Goal: Transaction & Acquisition: Purchase product/service

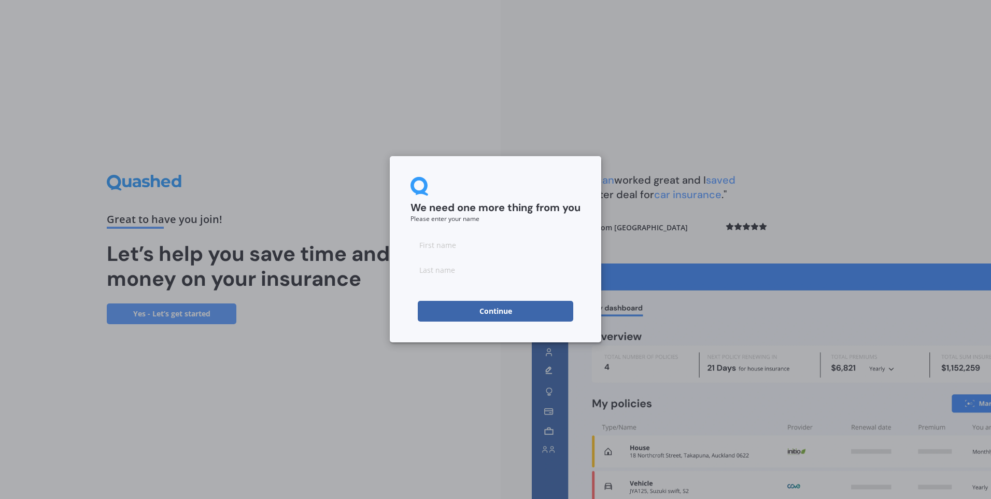
click at [500, 246] on input at bounding box center [496, 244] width 170 height 21
type input "Vishal"
type input "[PERSON_NAME]"
click at [484, 317] on button "Continue" at bounding box center [496, 311] width 156 height 21
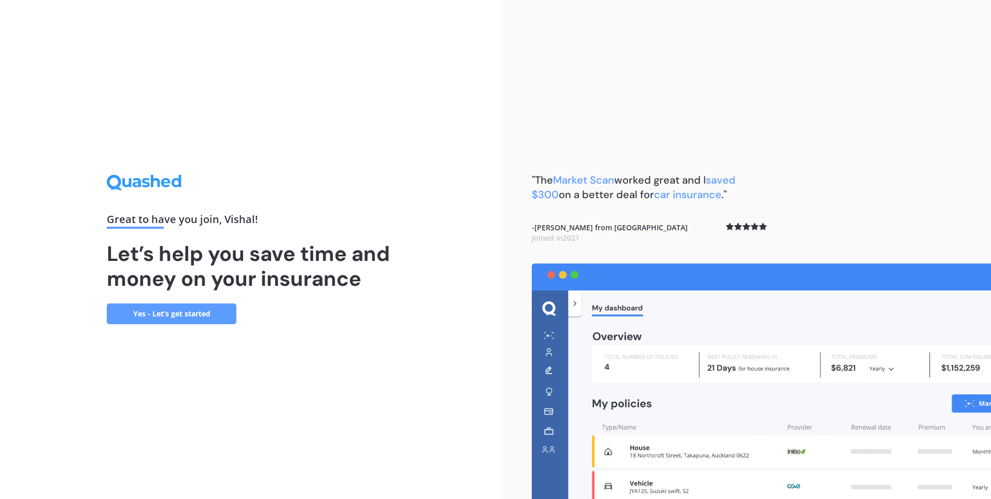
click at [187, 312] on link "Yes - Let’s get started" at bounding box center [172, 313] width 130 height 21
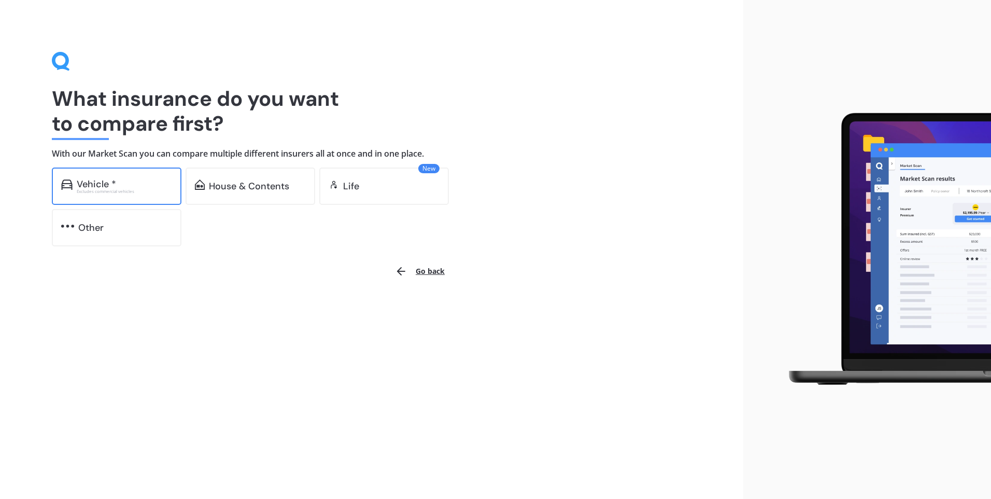
click at [106, 180] on div "Vehicle *" at bounding box center [96, 184] width 39 height 10
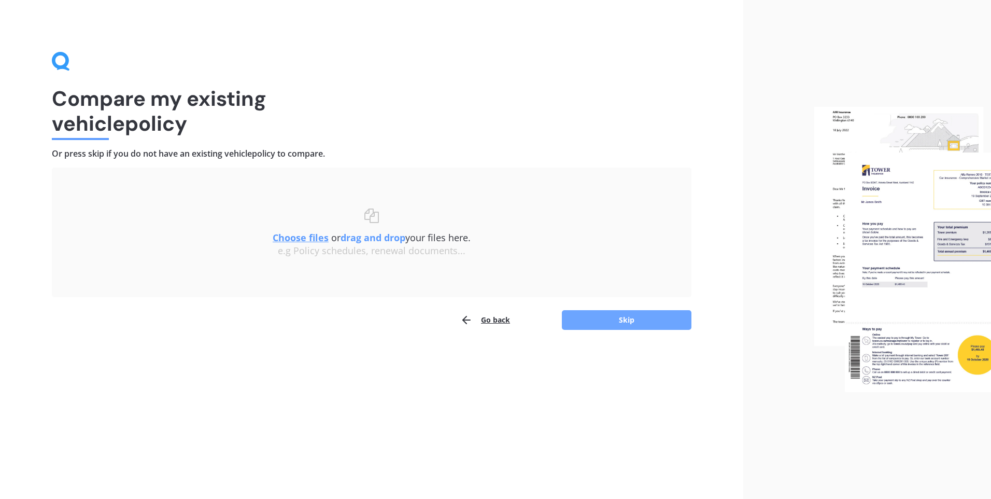
click at [629, 324] on button "Skip" at bounding box center [627, 320] width 130 height 20
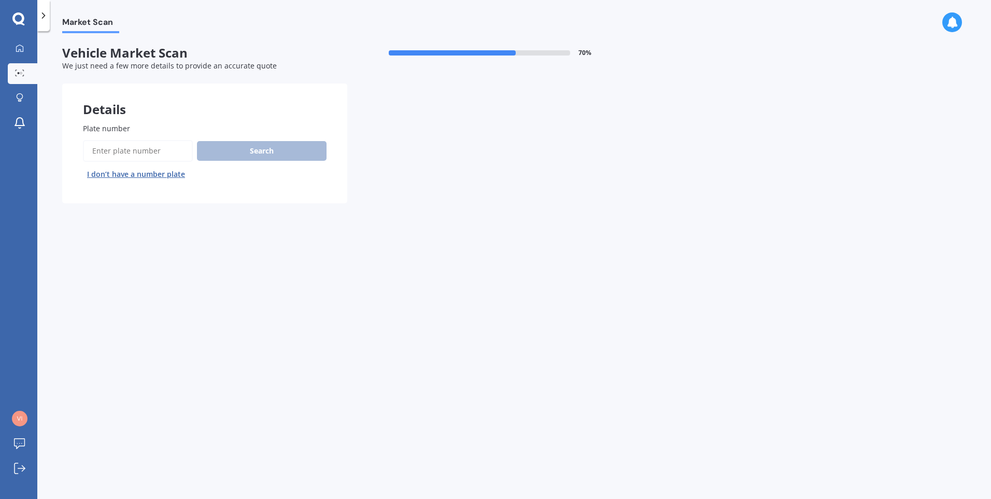
click at [135, 150] on input "Plate number" at bounding box center [138, 151] width 110 height 22
type input "LLA751"
click at [245, 151] on button "Search" at bounding box center [262, 151] width 130 height 20
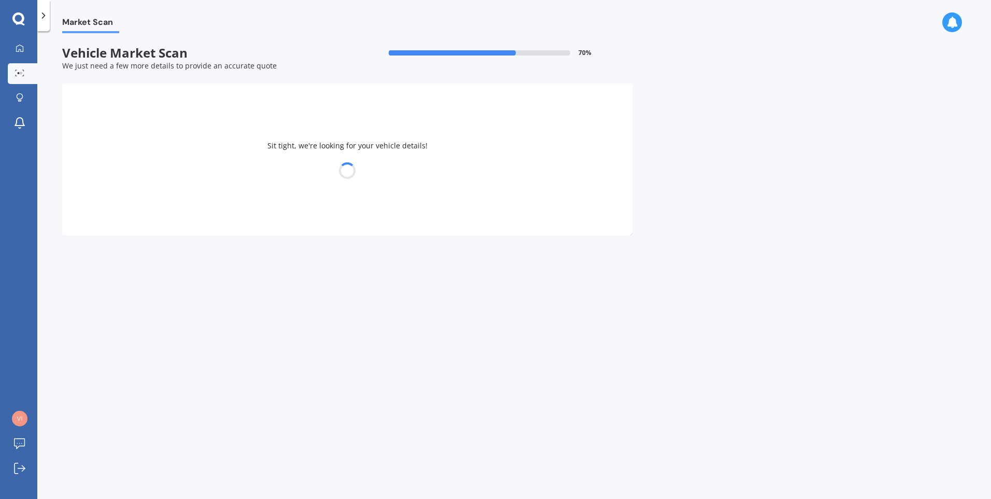
select select "TOYOTA"
select select "VANGUARD"
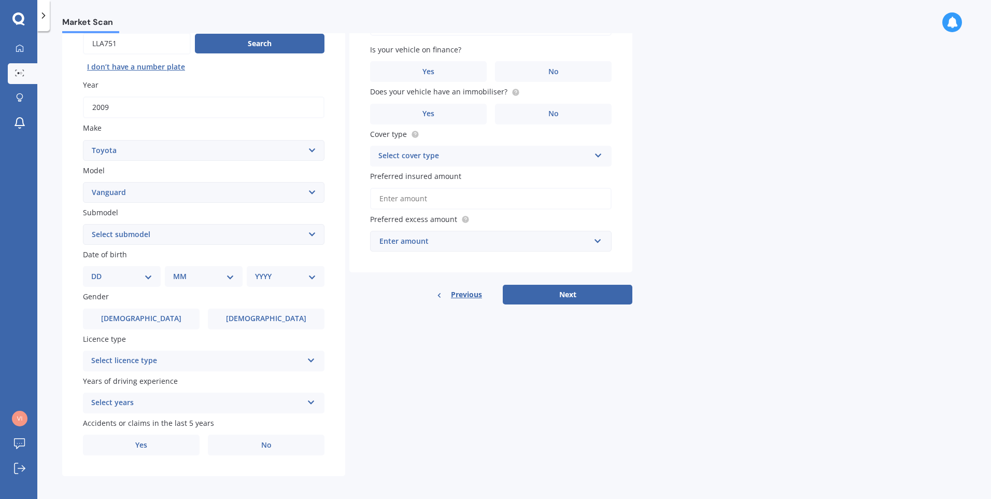
scroll to position [111, 0]
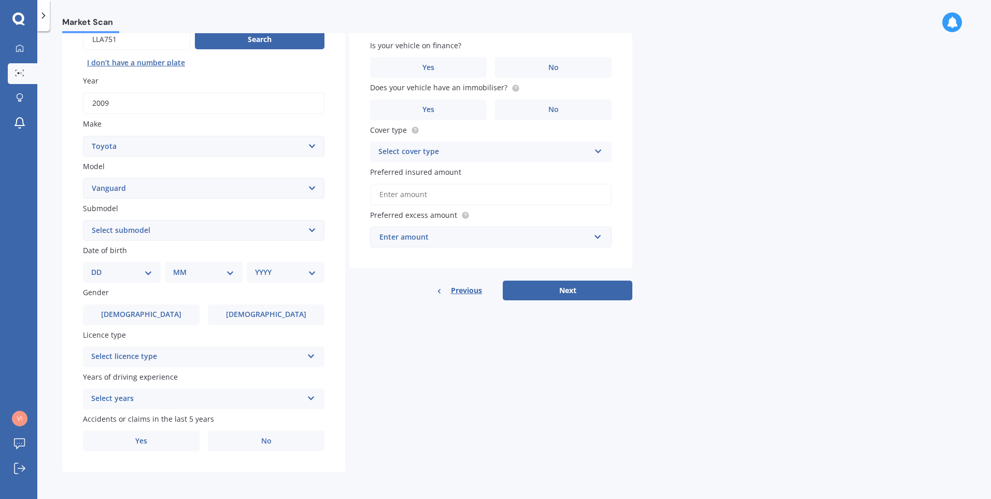
click at [200, 229] on select "Select submodel Petrol petrol 4WD" at bounding box center [204, 230] width 242 height 21
click at [83, 220] on select "Select submodel Petrol petrol 4WD" at bounding box center [204, 230] width 242 height 21
click at [195, 225] on select "Select submodel Petrol petrol 4WD" at bounding box center [204, 230] width 242 height 21
select select "PETROL"
click at [83, 220] on select "Select submodel Petrol petrol 4WD" at bounding box center [204, 230] width 242 height 21
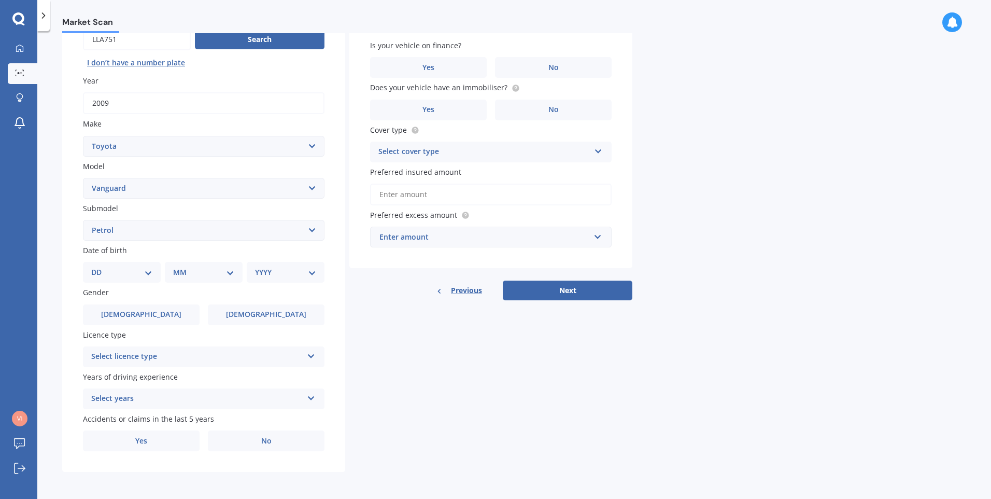
click at [150, 273] on select "DD 01 02 03 04 05 06 07 08 09 10 11 12 13 14 15 16 17 18 19 20 21 22 23 24 25 2…" at bounding box center [121, 271] width 61 height 11
select select "26"
click at [100, 266] on select "DD 01 02 03 04 05 06 07 08 09 10 11 12 13 14 15 16 17 18 19 20 21 22 23 24 25 2…" at bounding box center [121, 271] width 61 height 11
click at [202, 272] on select "MM 01 02 03 04 05 06 07 08 09 10 11 12" at bounding box center [205, 271] width 57 height 11
select select "06"
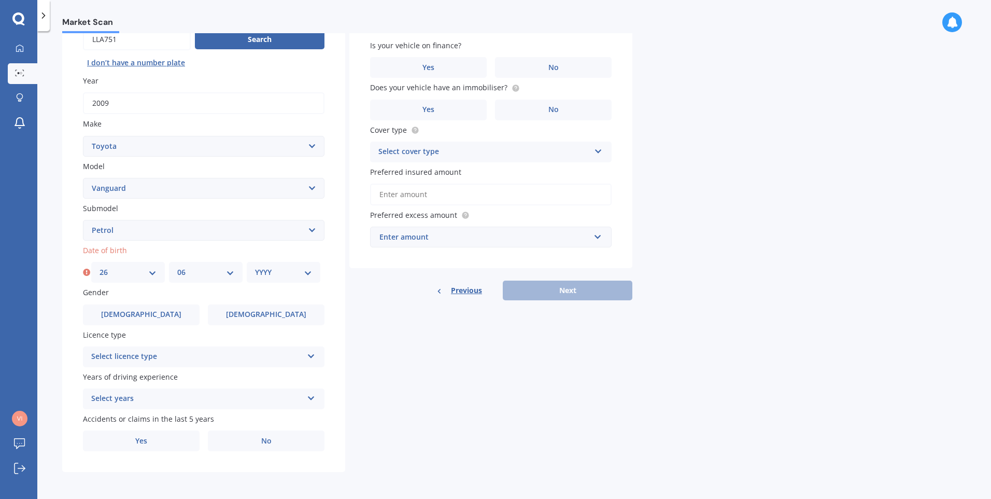
click at [177, 266] on select "MM 01 02 03 04 05 06 07 08 09 10 11 12" at bounding box center [205, 271] width 57 height 11
click at [290, 277] on select "YYYY 2025 2024 2023 2022 2021 2020 2019 2018 2017 2016 2015 2014 2013 2012 2011…" at bounding box center [283, 271] width 57 height 11
select select "1950"
click at [255, 266] on select "YYYY 2025 2024 2023 2022 2021 2020 2019 2018 2017 2016 2015 2014 2013 2012 2011…" at bounding box center [283, 271] width 57 height 11
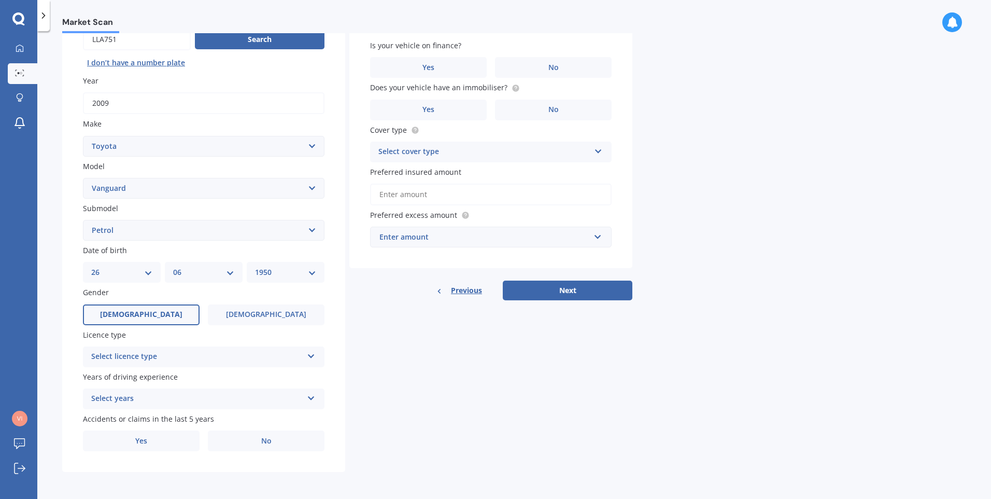
click at [177, 318] on label "[DEMOGRAPHIC_DATA]" at bounding box center [141, 314] width 117 height 21
click at [0, 0] on input "[DEMOGRAPHIC_DATA]" at bounding box center [0, 0] width 0 height 0
click at [169, 352] on div "Select licence type" at bounding box center [197, 356] width 212 height 12
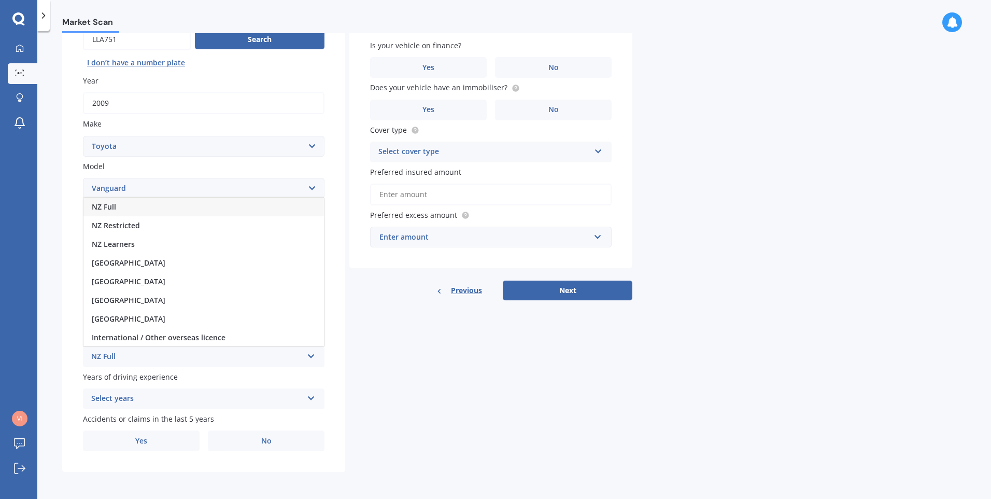
click at [159, 213] on div "NZ Full" at bounding box center [203, 207] width 241 height 19
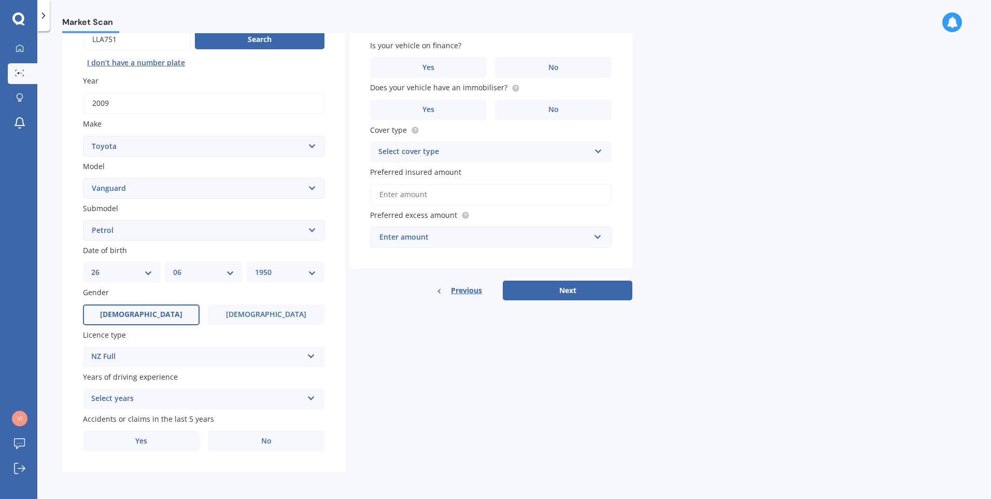
click at [166, 357] on div "NZ Full" at bounding box center [197, 356] width 212 height 12
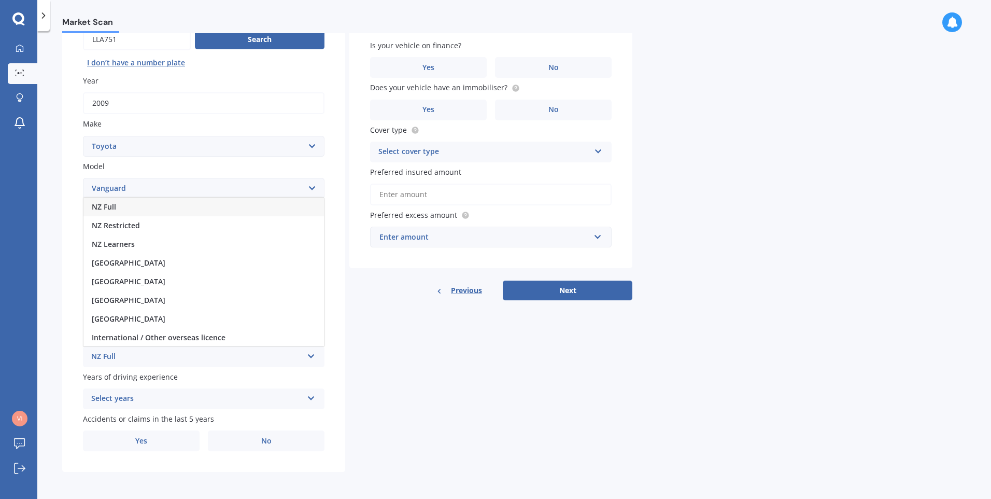
click at [151, 204] on div "NZ Full" at bounding box center [203, 207] width 241 height 19
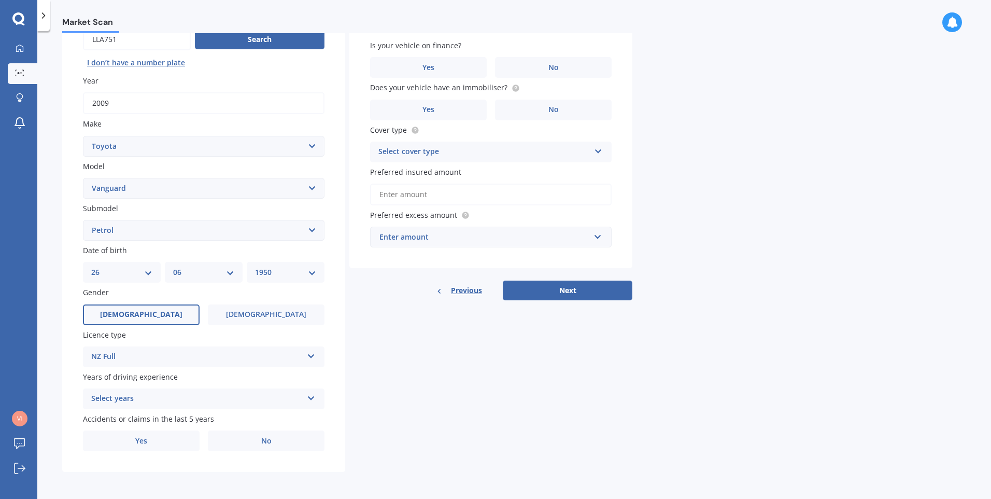
click at [176, 407] on div "Select years 5 or more years 4 years 3 years 2 years 1 year" at bounding box center [204, 398] width 242 height 21
click at [166, 304] on div "5 or more years" at bounding box center [203, 303] width 241 height 19
click at [272, 446] on label "No" at bounding box center [266, 440] width 117 height 21
click at [0, 0] on input "No" at bounding box center [0, 0] width 0 height 0
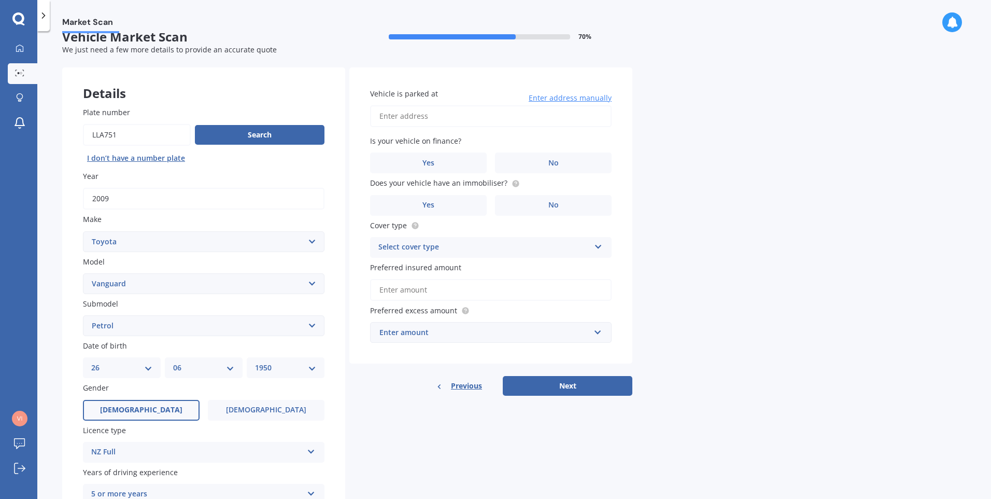
scroll to position [0, 0]
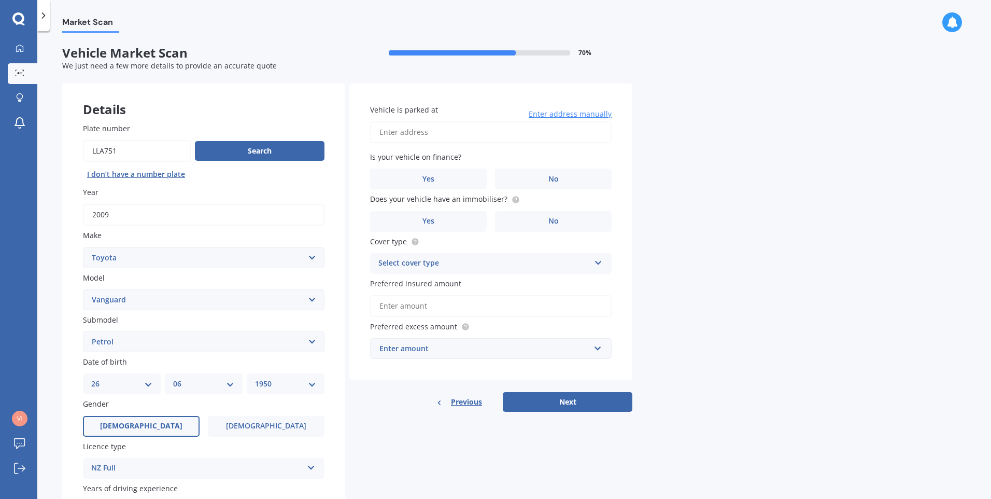
click at [458, 135] on input "Vehicle is parked at" at bounding box center [491, 132] width 242 height 22
type input "[STREET_ADDRESS][PERSON_NAME]"
click at [520, 175] on label "No" at bounding box center [553, 178] width 117 height 21
click at [0, 0] on input "No" at bounding box center [0, 0] width 0 height 0
click at [453, 222] on label "Yes" at bounding box center [428, 221] width 117 height 21
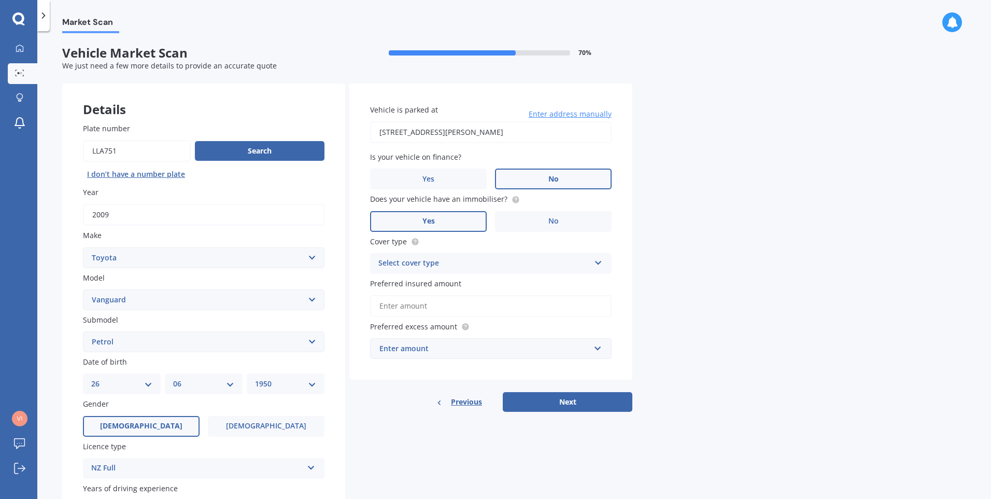
click at [0, 0] on input "Yes" at bounding box center [0, 0] width 0 height 0
click at [447, 270] on div "Select cover type Comprehensive Third Party, Fire & Theft Third Party" at bounding box center [491, 263] width 242 height 21
click at [436, 285] on div "Comprehensive" at bounding box center [491, 283] width 241 height 19
click at [435, 306] on input "Preferred insured amount" at bounding box center [491, 306] width 242 height 22
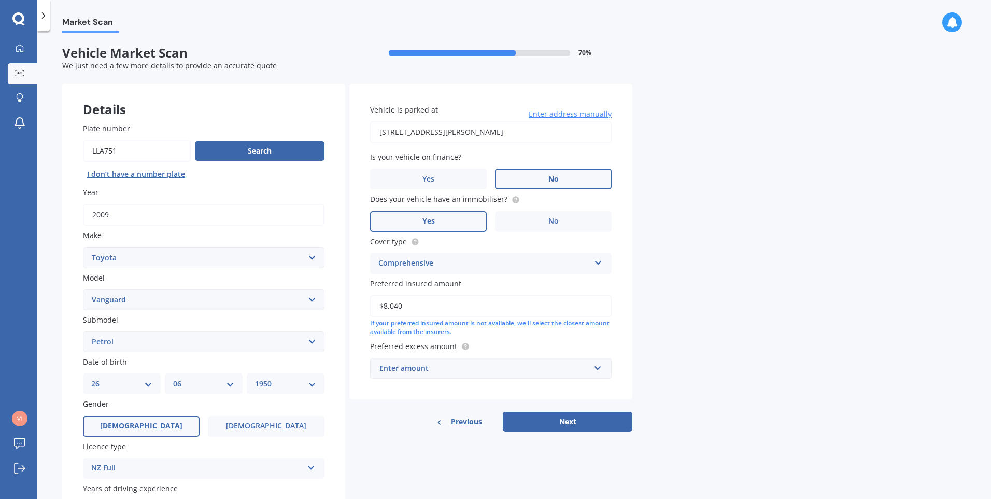
type input "$8,040"
click at [552, 342] on label "Preferred excess amount" at bounding box center [488, 346] width 237 height 11
click at [569, 370] on div "Enter amount" at bounding box center [485, 367] width 210 height 11
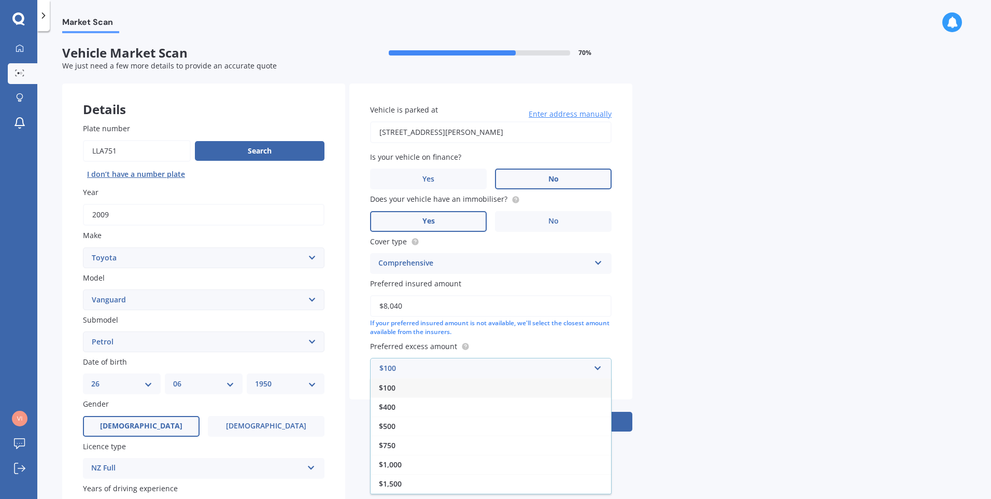
click at [482, 429] on div "$500" at bounding box center [491, 425] width 241 height 19
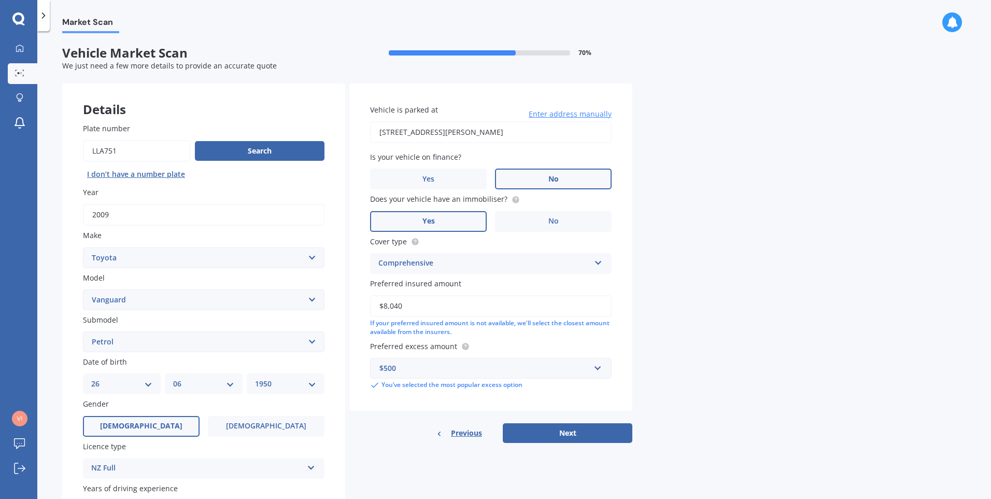
click at [570, 437] on button "Next" at bounding box center [568, 433] width 130 height 20
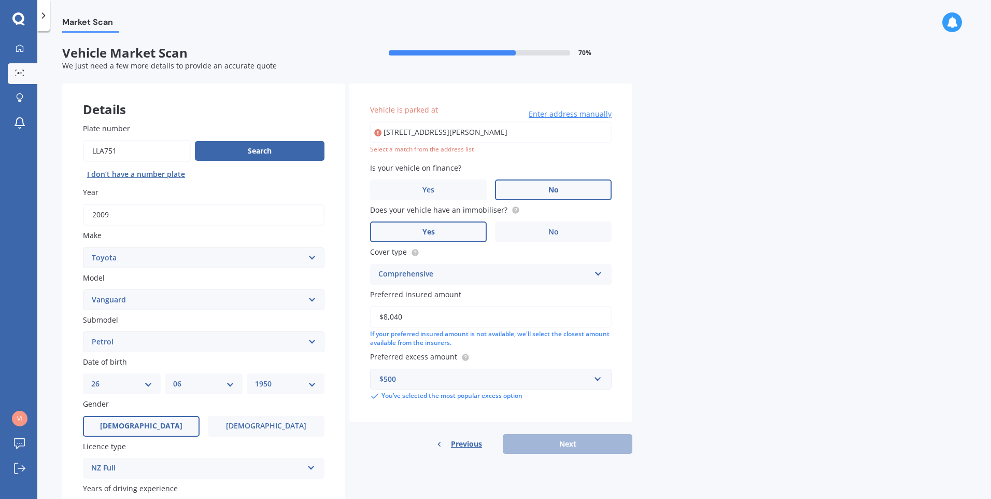
click at [552, 131] on input "[STREET_ADDRESS][PERSON_NAME]" at bounding box center [491, 132] width 242 height 22
drag, startPoint x: 557, startPoint y: 135, endPoint x: 478, endPoint y: 148, distance: 79.9
click at [478, 148] on div "[STREET_ADDRESS][PERSON_NAME] Enter address manually Select a match from the ad…" at bounding box center [491, 137] width 242 height 33
type input "[STREET_ADDRESS][PERSON_NAME]"
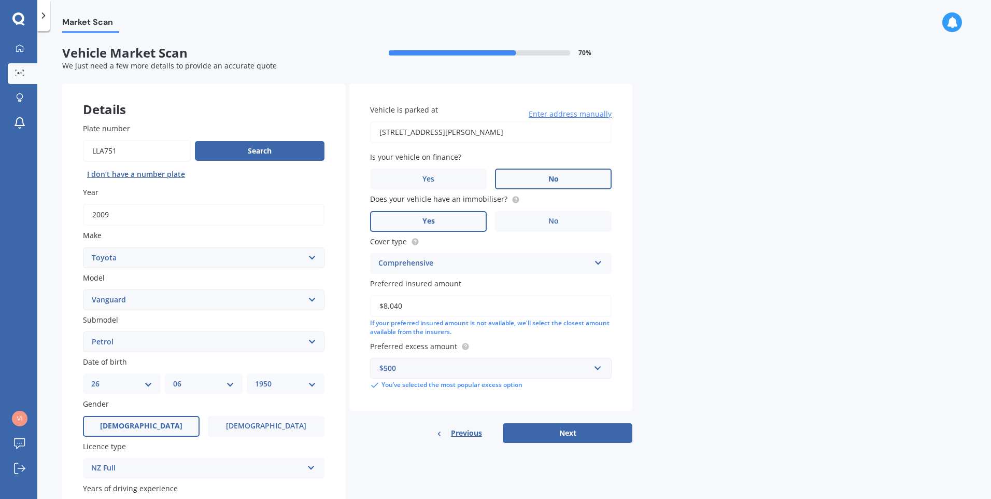
click at [565, 431] on button "Next" at bounding box center [568, 433] width 130 height 20
select select "26"
select select "06"
select select "1950"
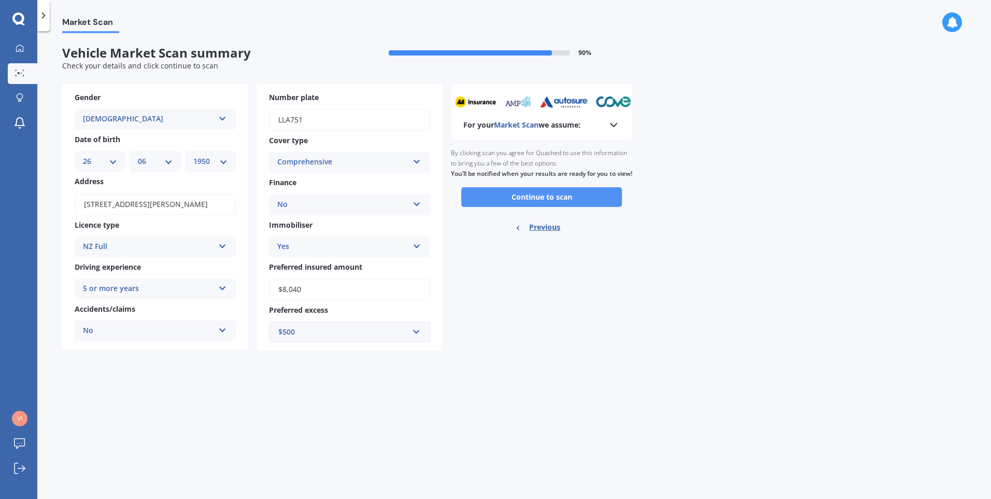
click at [563, 207] on button "Continue to scan" at bounding box center [541, 197] width 161 height 20
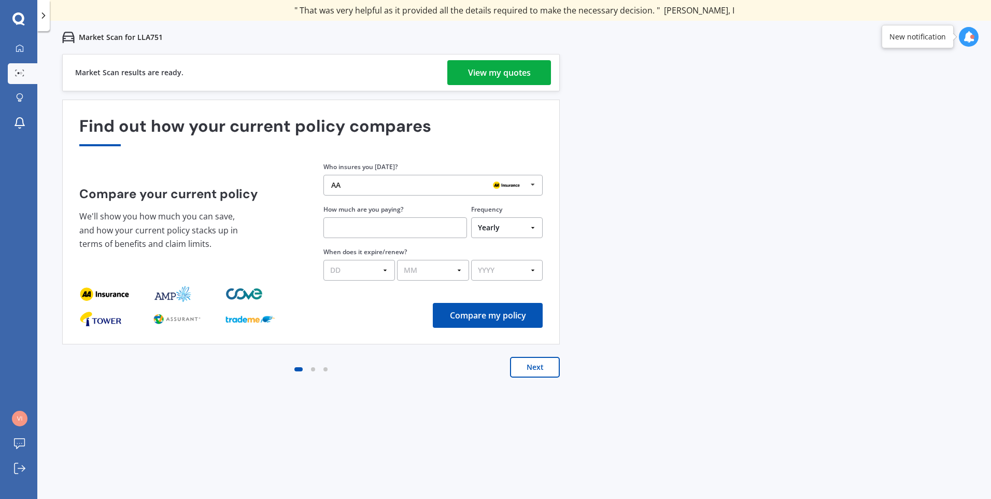
click at [515, 73] on div "View my quotes" at bounding box center [499, 72] width 63 height 25
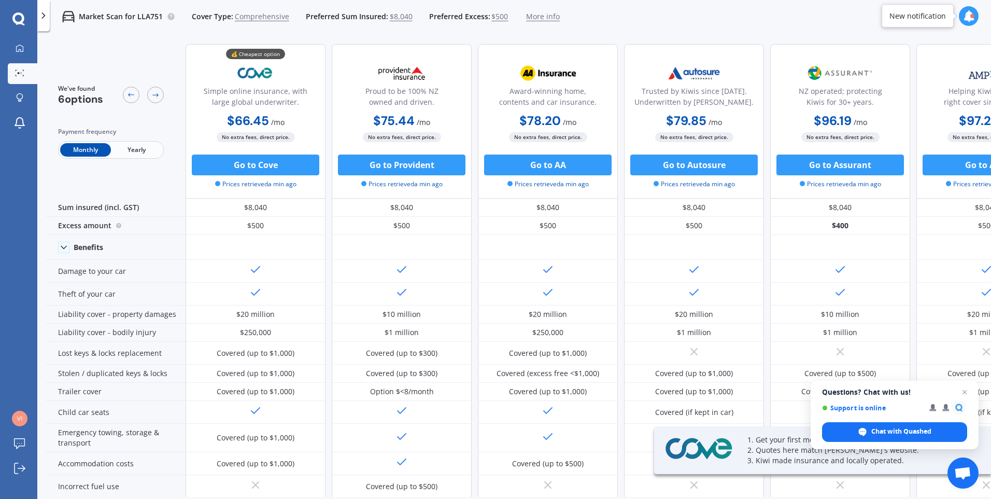
click at [135, 154] on span "Yearly" at bounding box center [136, 149] width 51 height 13
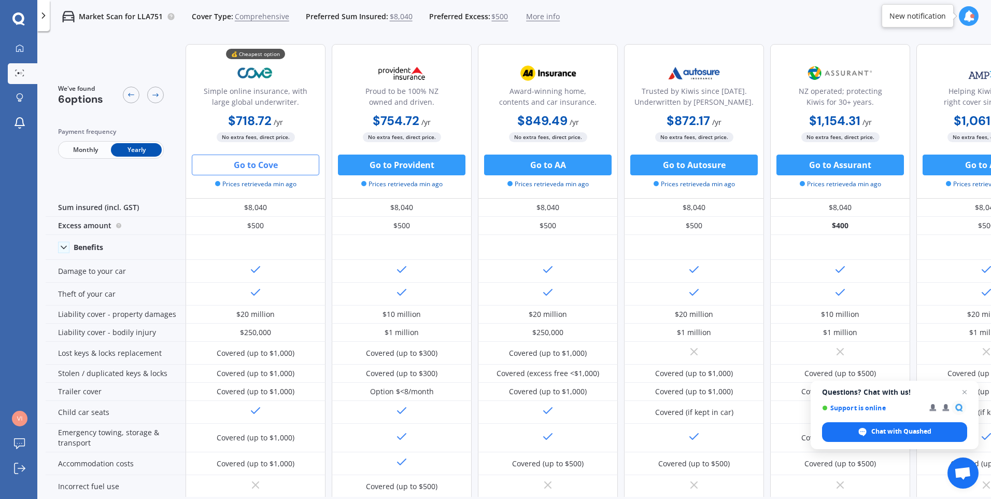
click at [280, 167] on button "Go to Cove" at bounding box center [256, 164] width 128 height 21
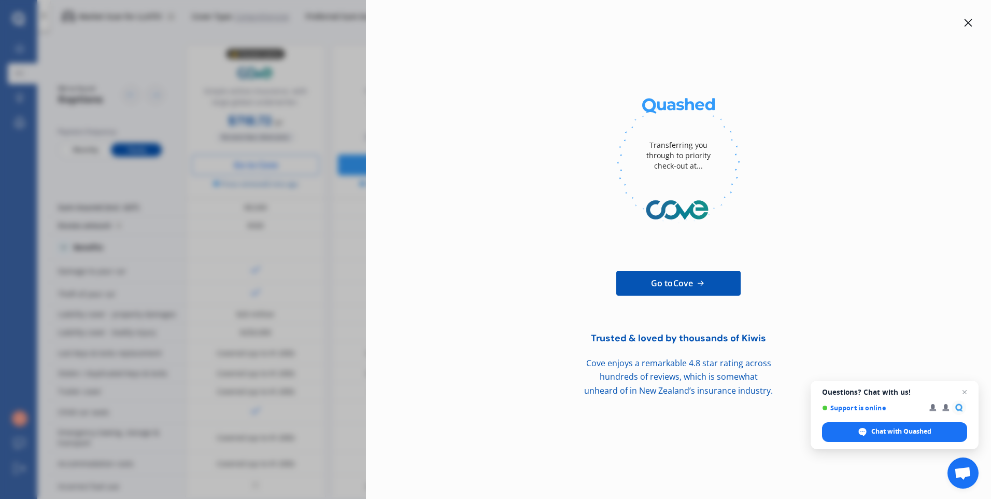
click at [970, 20] on icon at bounding box center [968, 23] width 8 height 8
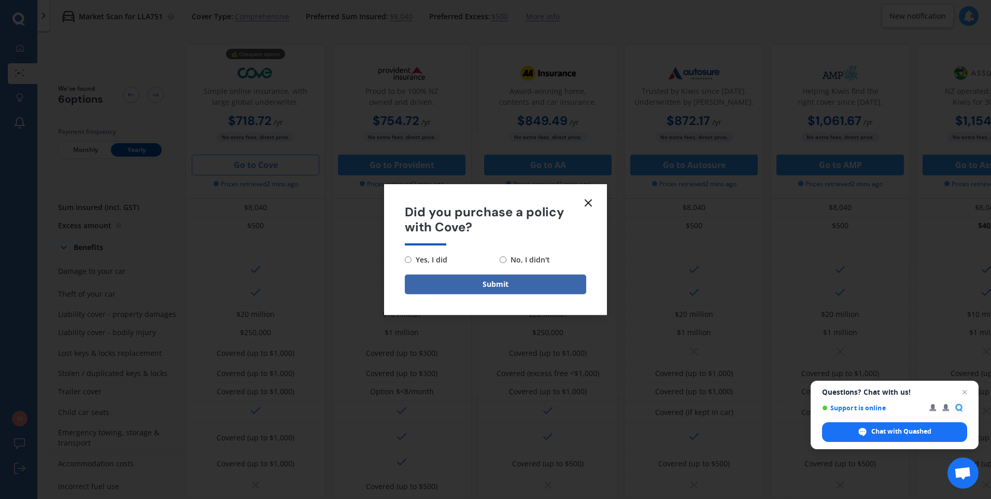
click at [504, 260] on input "No, I didn't" at bounding box center [503, 259] width 7 height 7
radio input "true"
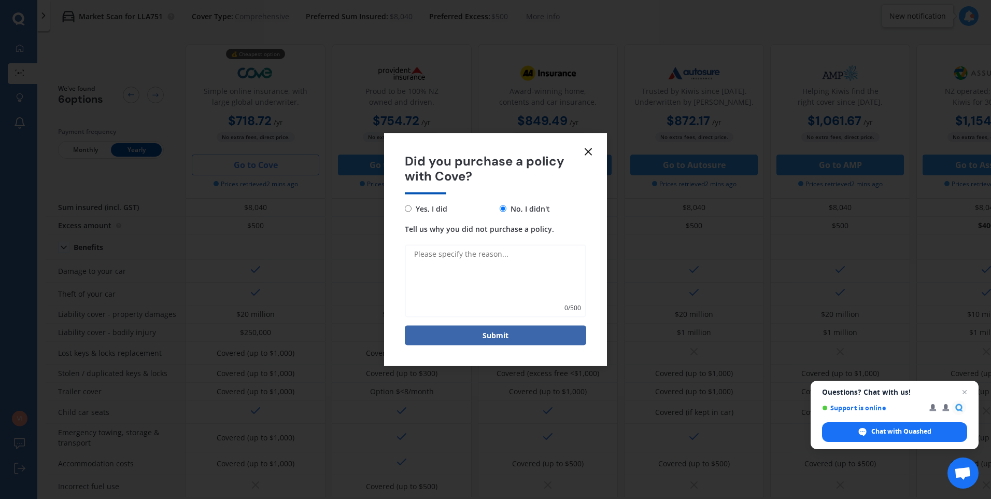
click at [586, 152] on icon at bounding box center [588, 152] width 12 height 12
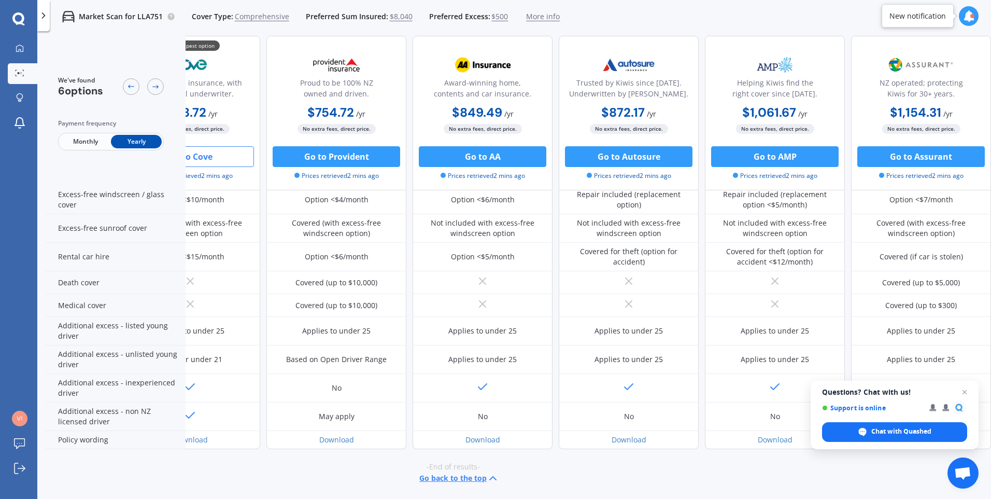
scroll to position [394, 0]
